Goal: Check status

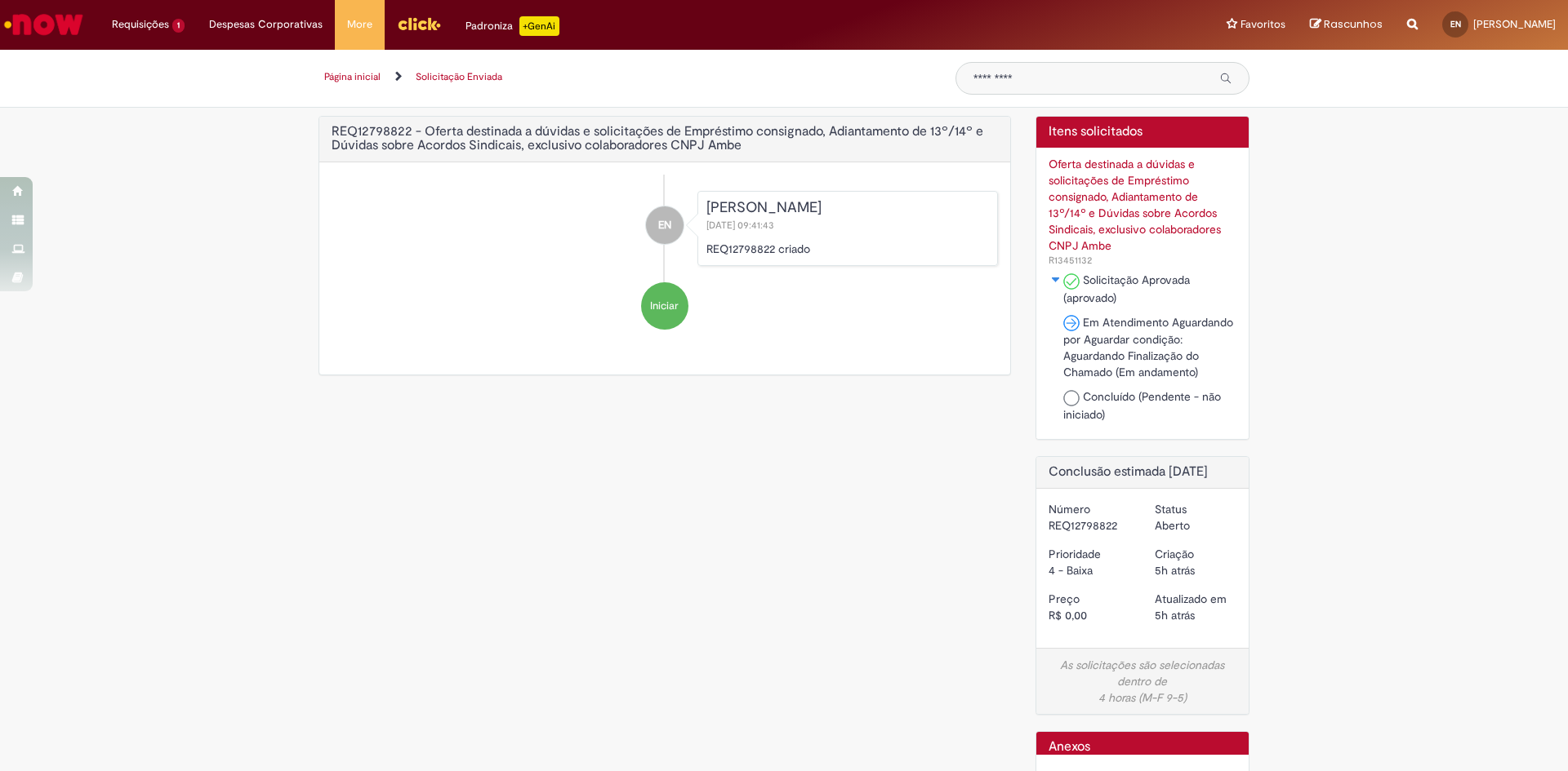
scroll to position [57, 0]
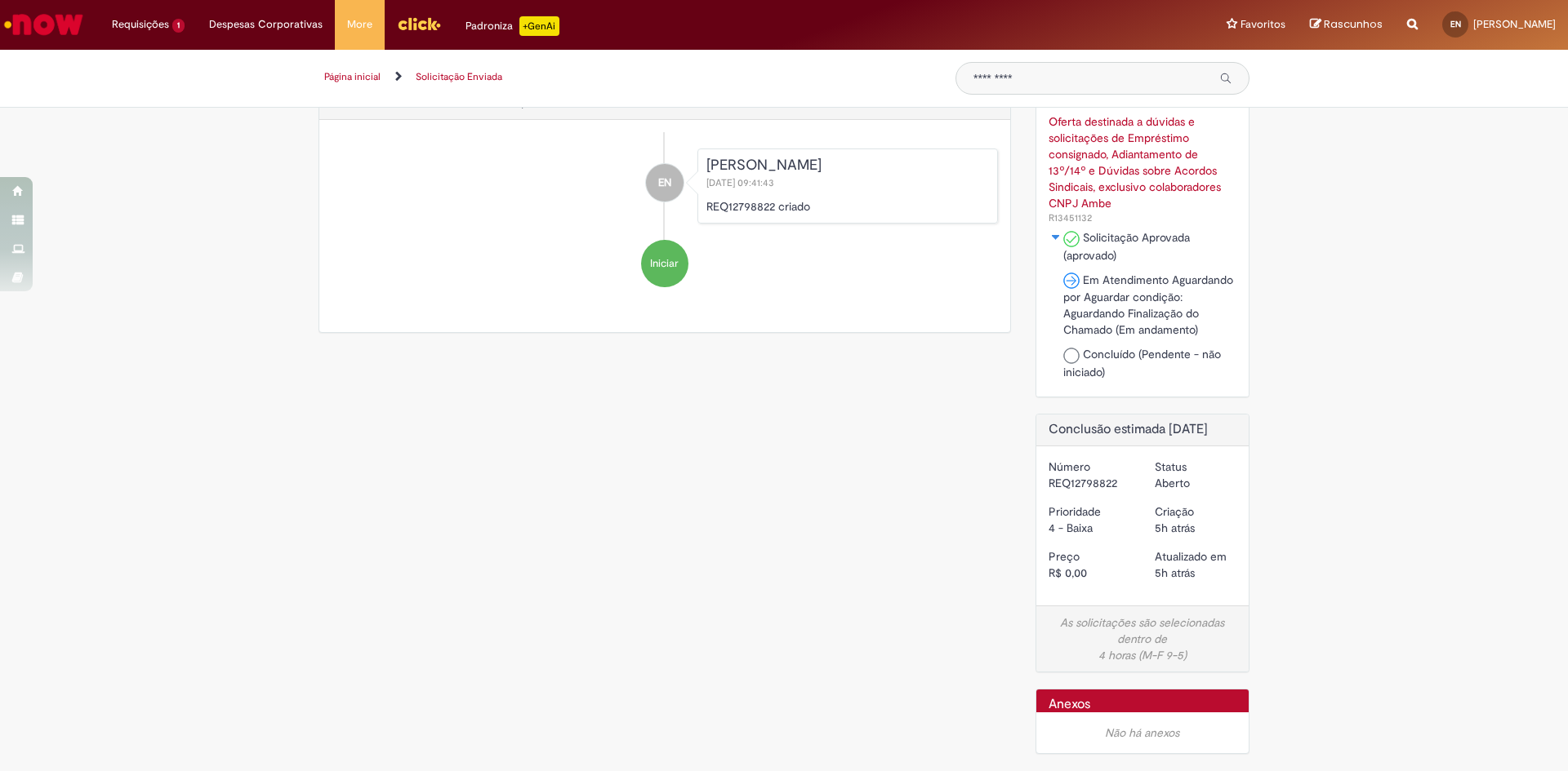
click at [1127, 273] on span "Em Atendimento Aguardando por Aguardar condição: Aguardando Finalização do Cham…" at bounding box center [1147, 305] width 170 height 65
click at [1068, 273] on img at bounding box center [1071, 281] width 17 height 17
click at [786, 198] on p "REQ12798822 criado" at bounding box center [847, 206] width 283 height 17
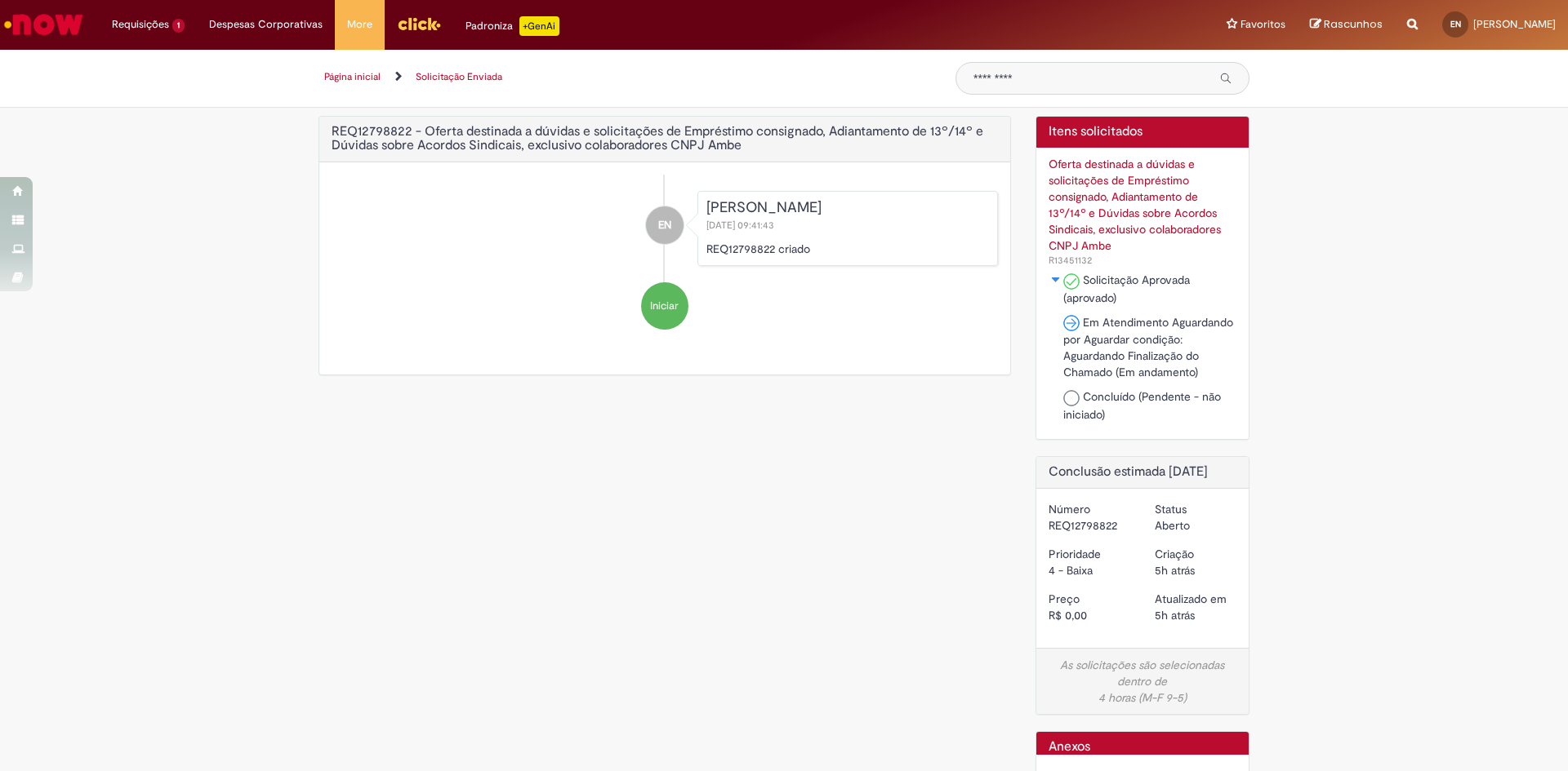
click at [1068, 213] on div "Oferta destinada a dúvidas e solicitações de Empréstimo consignado, Adiantament…" at bounding box center [1142, 205] width 188 height 98
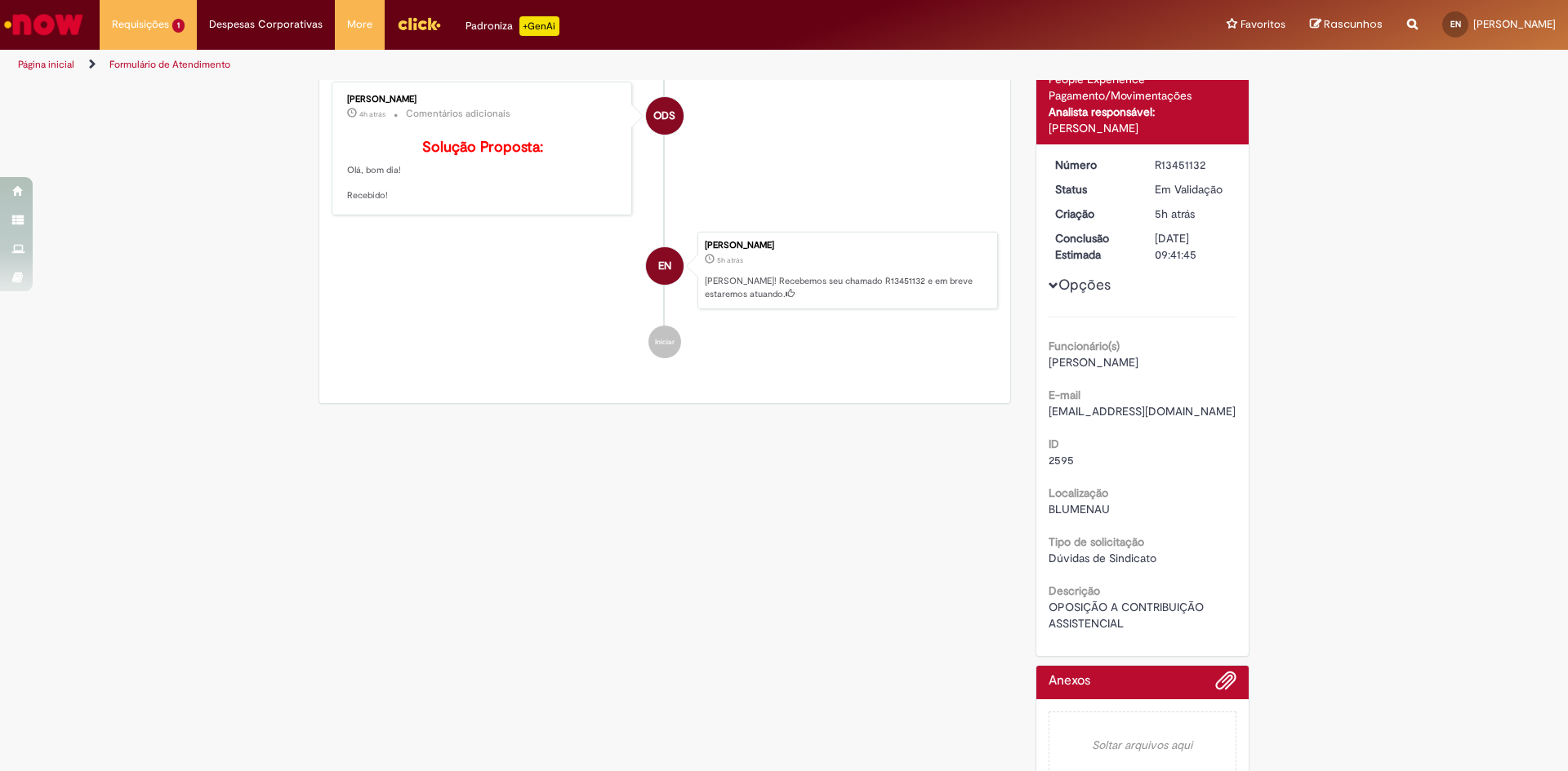
scroll to position [190, 0]
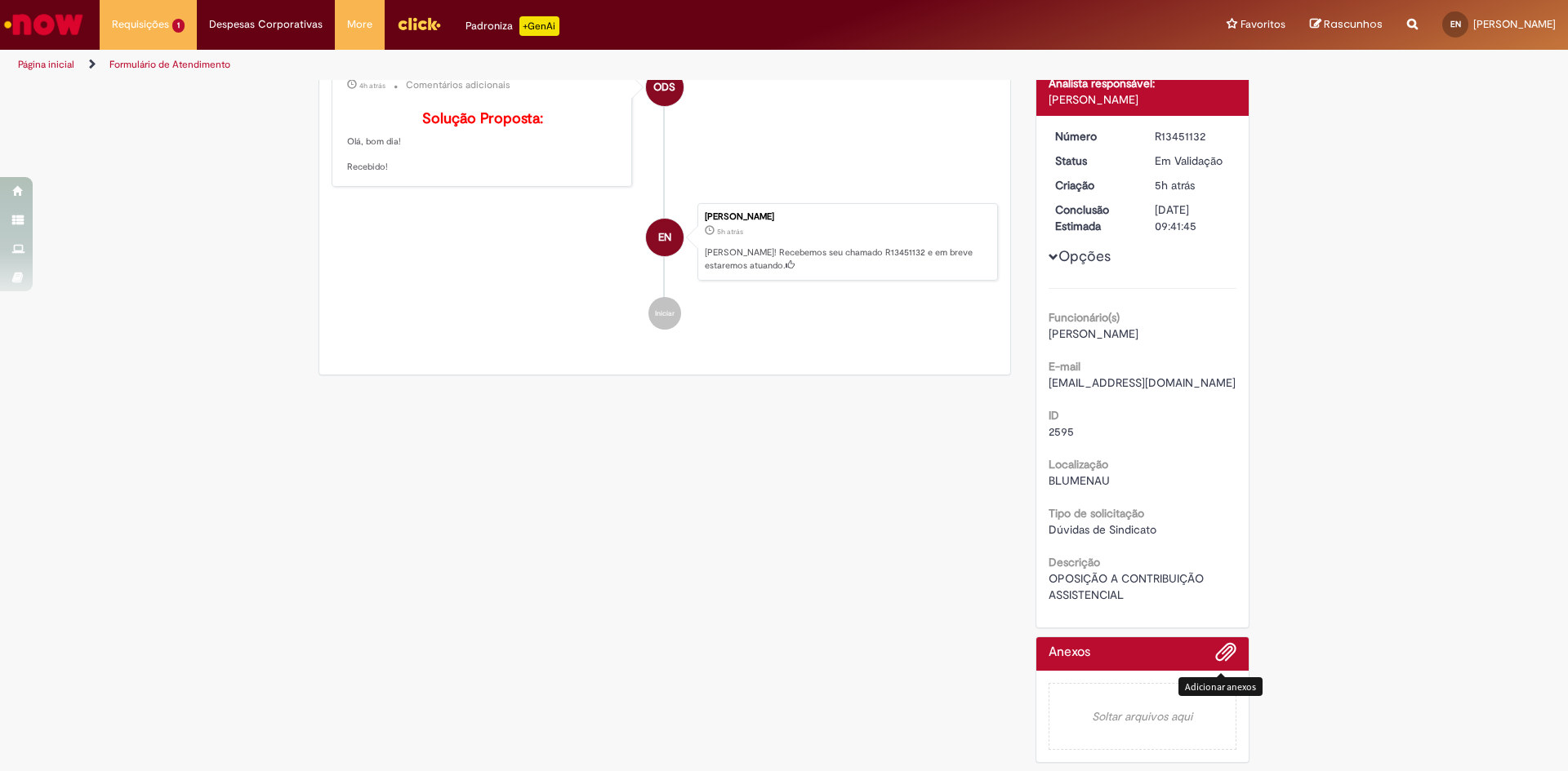
click at [1216, 651] on span "Adicionar anexos" at bounding box center [1225, 653] width 19 height 19
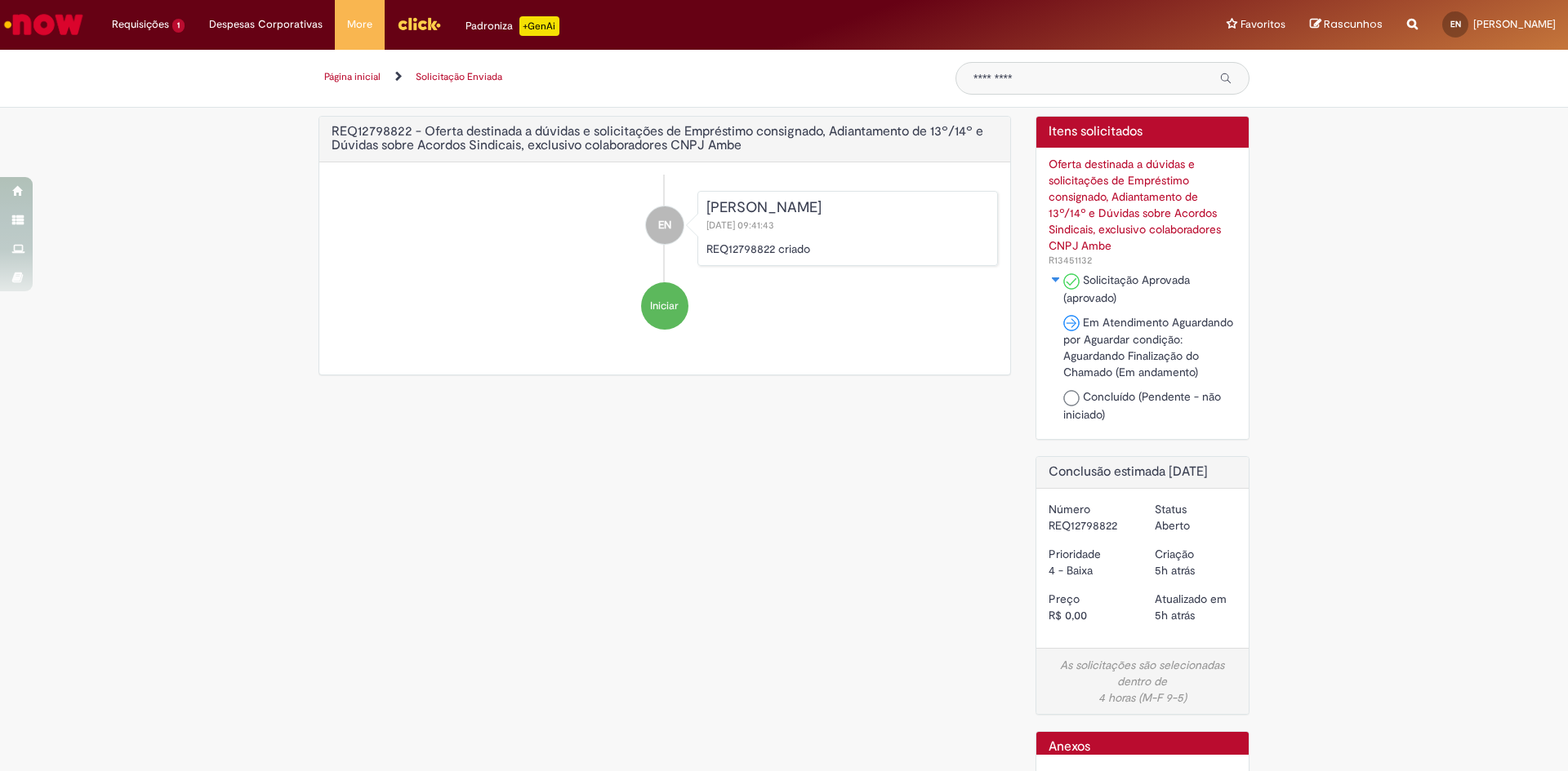
click at [1132, 310] on div "Solicitação Aprovada (aprovado) Em Atendimento Aguardando por Aguardar condição…" at bounding box center [1149, 352] width 174 height 159
click at [883, 244] on p "REQ12798822 criado" at bounding box center [847, 249] width 283 height 17
click at [735, 219] on span "27/08/2025 09:41:43" at bounding box center [741, 224] width 71 height 13
click at [1111, 339] on span "Em Atendimento Aguardando por Aguardar condição: Aguardando Finalização do Cham…" at bounding box center [1147, 347] width 170 height 65
click at [1100, 194] on div "Oferta destinada a dúvidas e solicitações de Empréstimo consignado, Adiantament…" at bounding box center [1142, 205] width 188 height 98
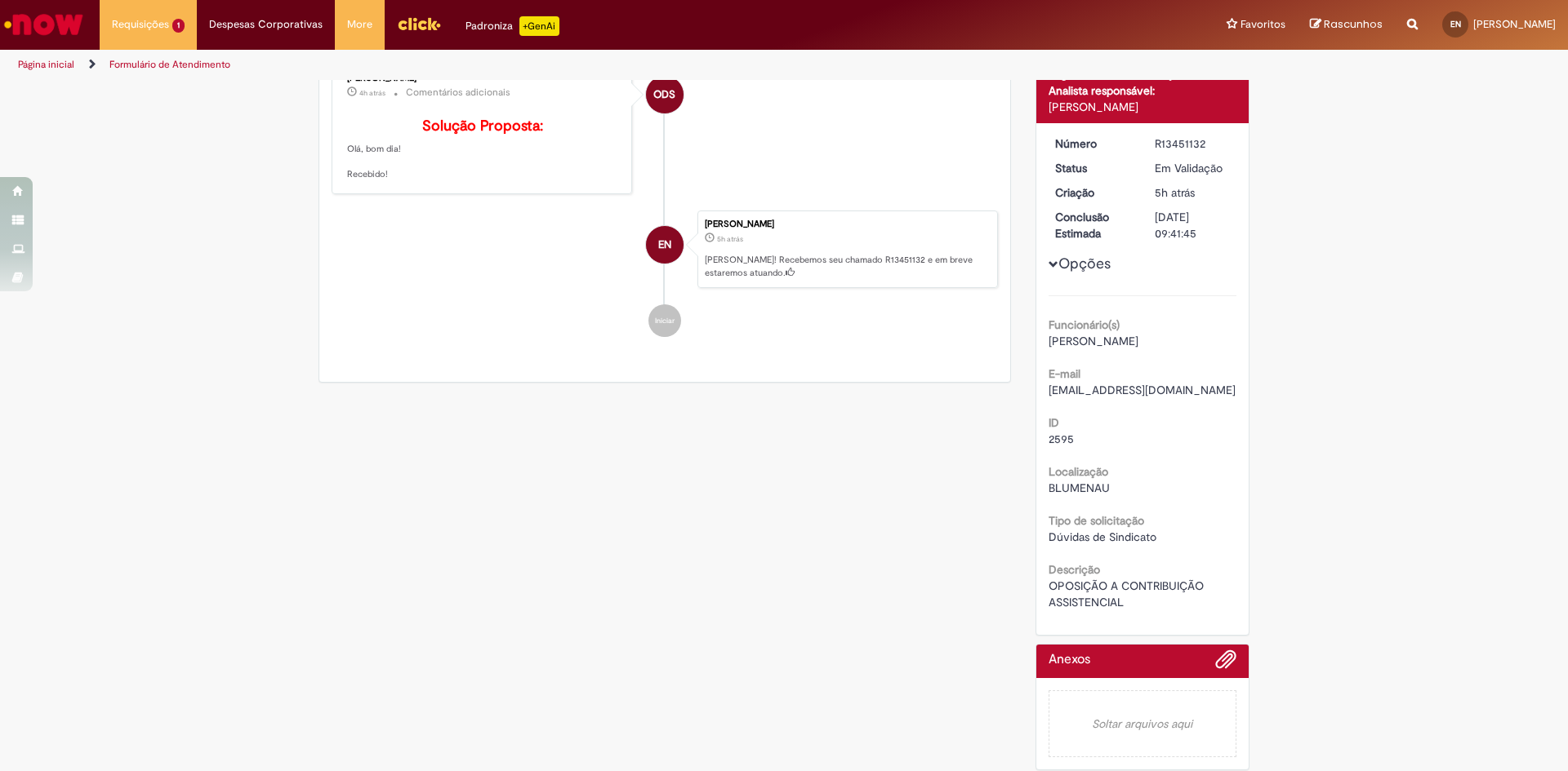
scroll to position [190, 0]
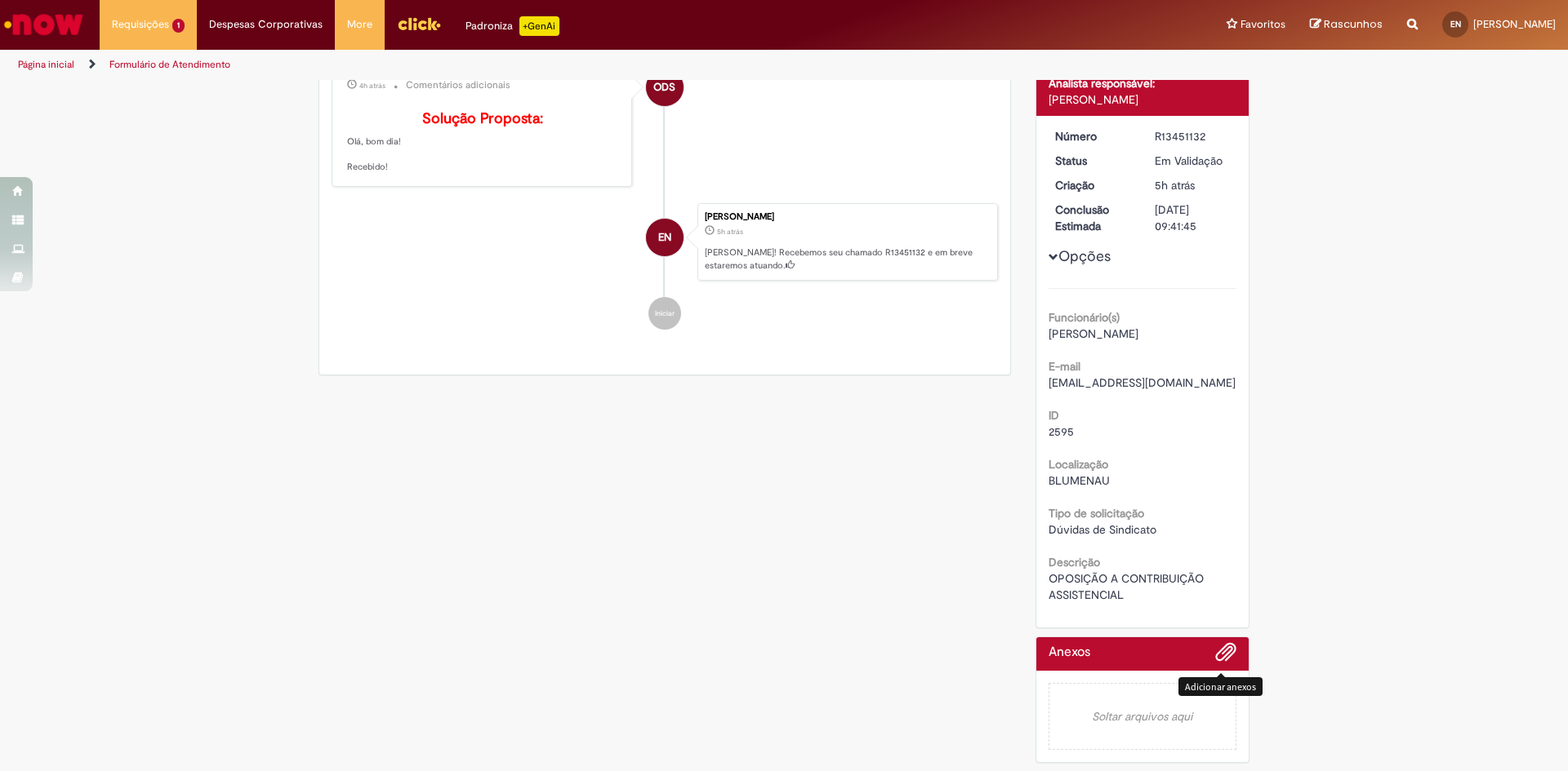
click at [1216, 651] on span "Adicionar anexos" at bounding box center [1225, 653] width 19 height 19
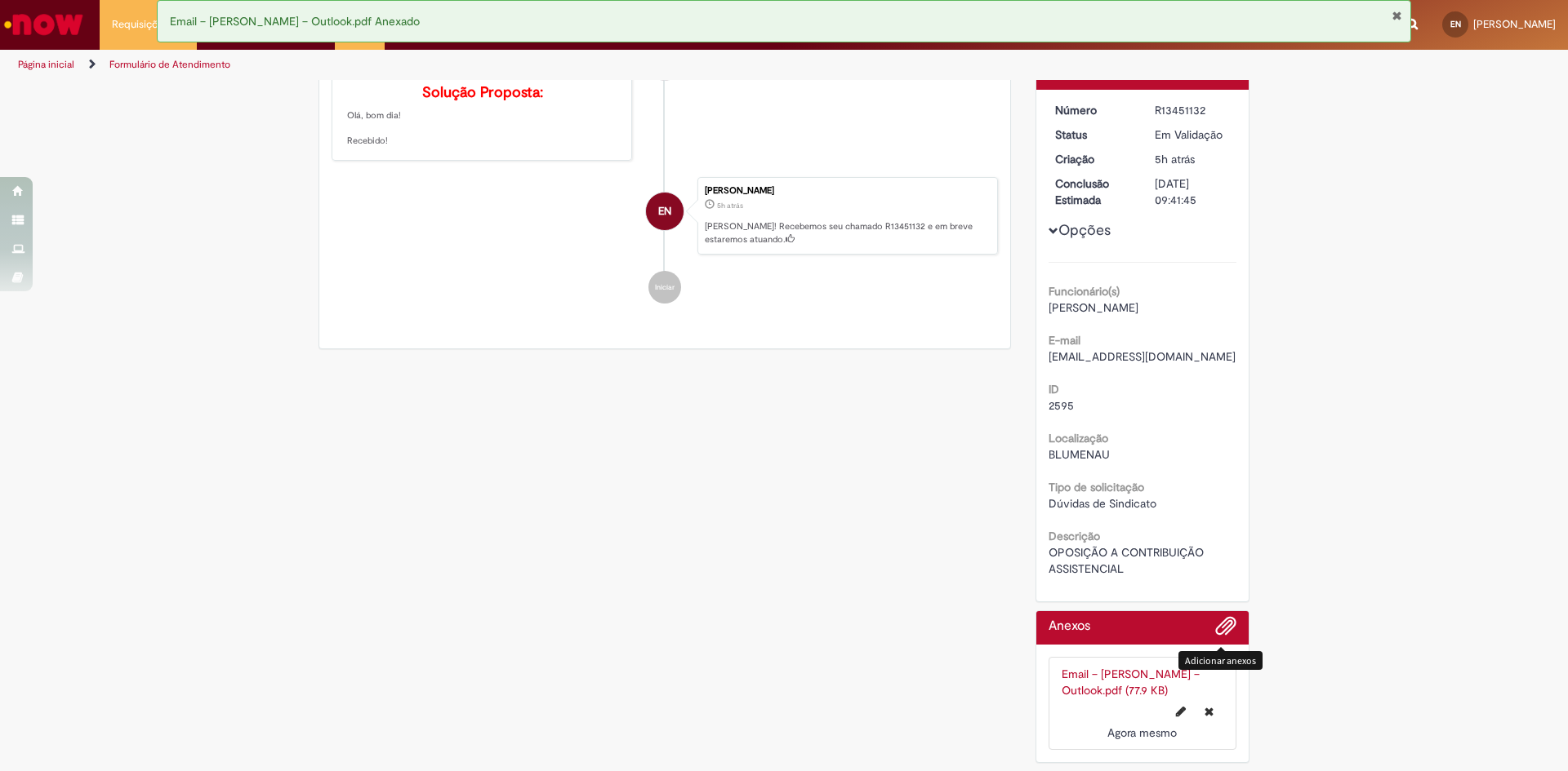
scroll to position [233, 0]
click at [1418, 588] on div "Verificar Código de Barras Aguardando Aprovação Aguardando atendimento Em andam…" at bounding box center [784, 318] width 1568 height 906
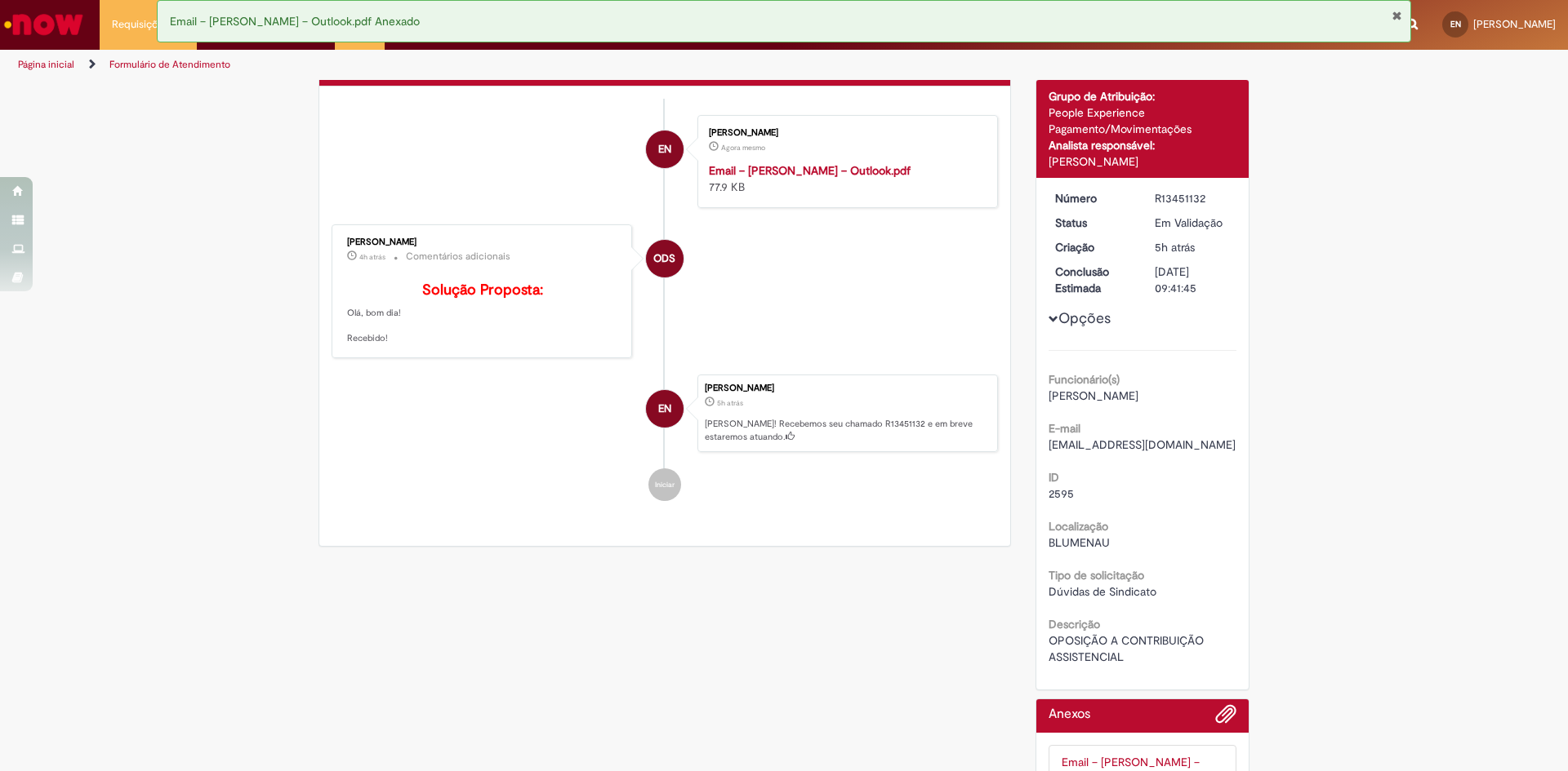
scroll to position [0, 0]
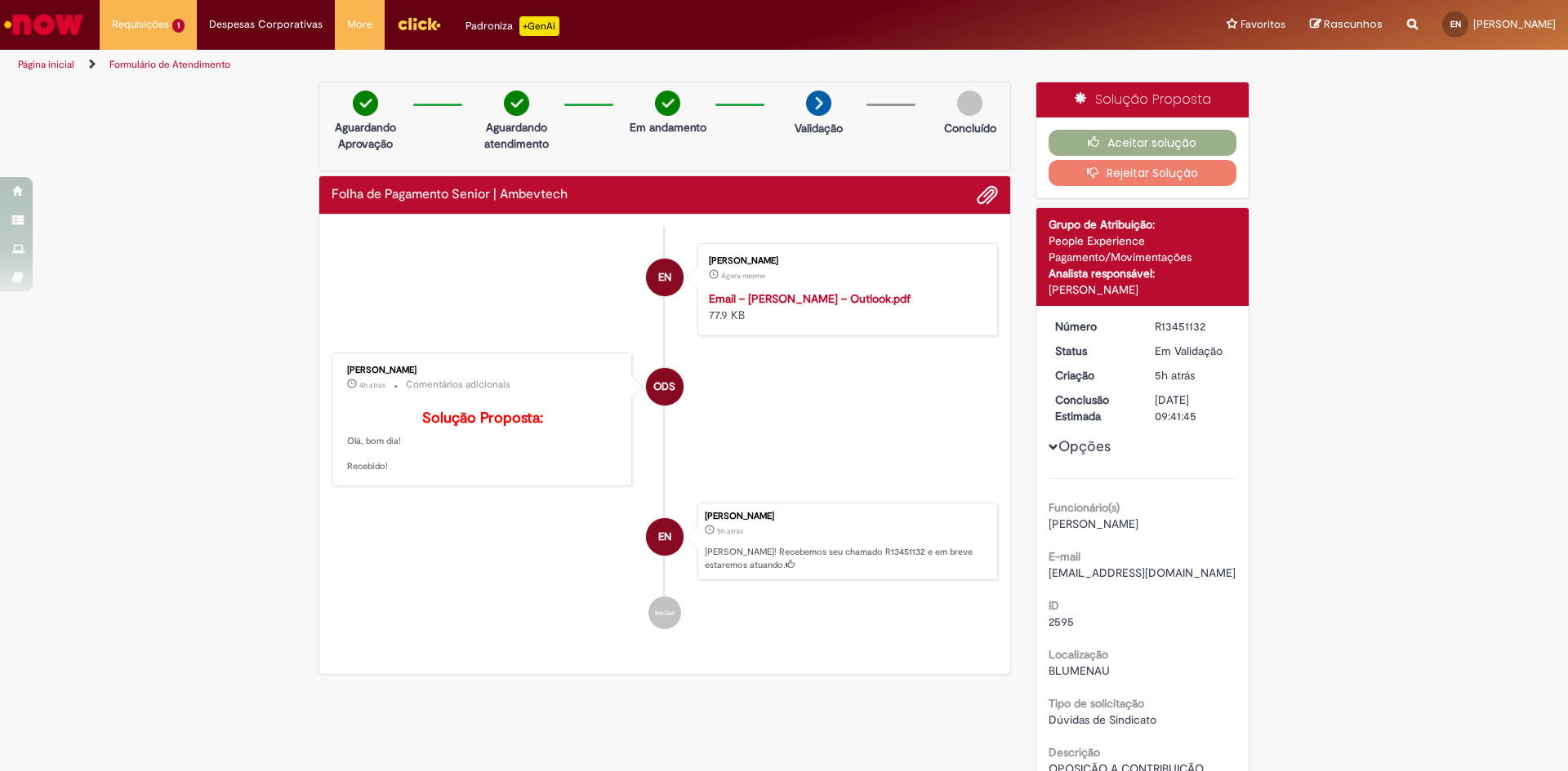
click at [765, 298] on strong "Email – Eudes Rodrigues de Oliveira Neto – Outlook.pdf" at bounding box center [810, 298] width 202 height 15
